Goal: Transaction & Acquisition: Purchase product/service

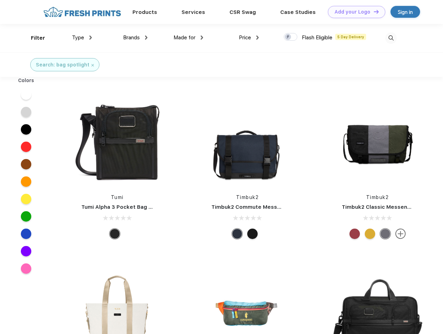
click at [354, 12] on link "Add your Logo Design Tool" at bounding box center [356, 12] width 57 height 12
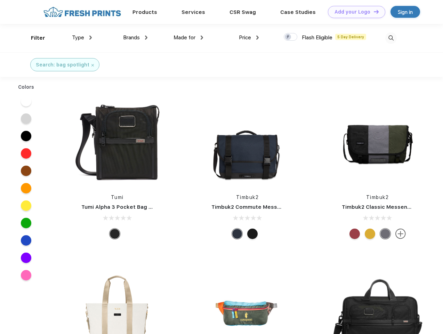
click at [0, 0] on div "Design Tool" at bounding box center [0, 0] width 0 height 0
click at [373, 11] on link "Add your Logo Design Tool" at bounding box center [356, 12] width 57 height 12
click at [33, 38] on div "Filter" at bounding box center [38, 38] width 14 height 8
click at [82, 38] on span "Type" at bounding box center [78, 37] width 12 height 6
click at [135, 38] on span "Brands" at bounding box center [131, 37] width 17 height 6
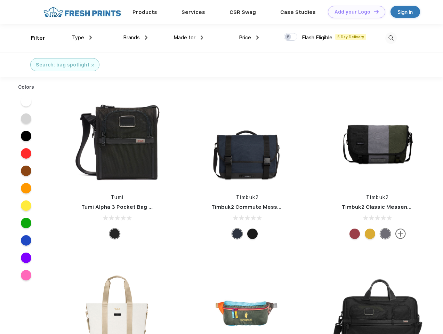
click at [189, 38] on span "Made for" at bounding box center [185, 37] width 22 height 6
click at [249, 38] on span "Price" at bounding box center [245, 37] width 12 height 6
click at [291, 37] on div at bounding box center [291, 37] width 14 height 8
click at [289, 37] on input "checkbox" at bounding box center [286, 35] width 5 height 5
click at [391, 38] on img at bounding box center [391, 37] width 11 height 11
